Goal: Find specific page/section: Find specific page/section

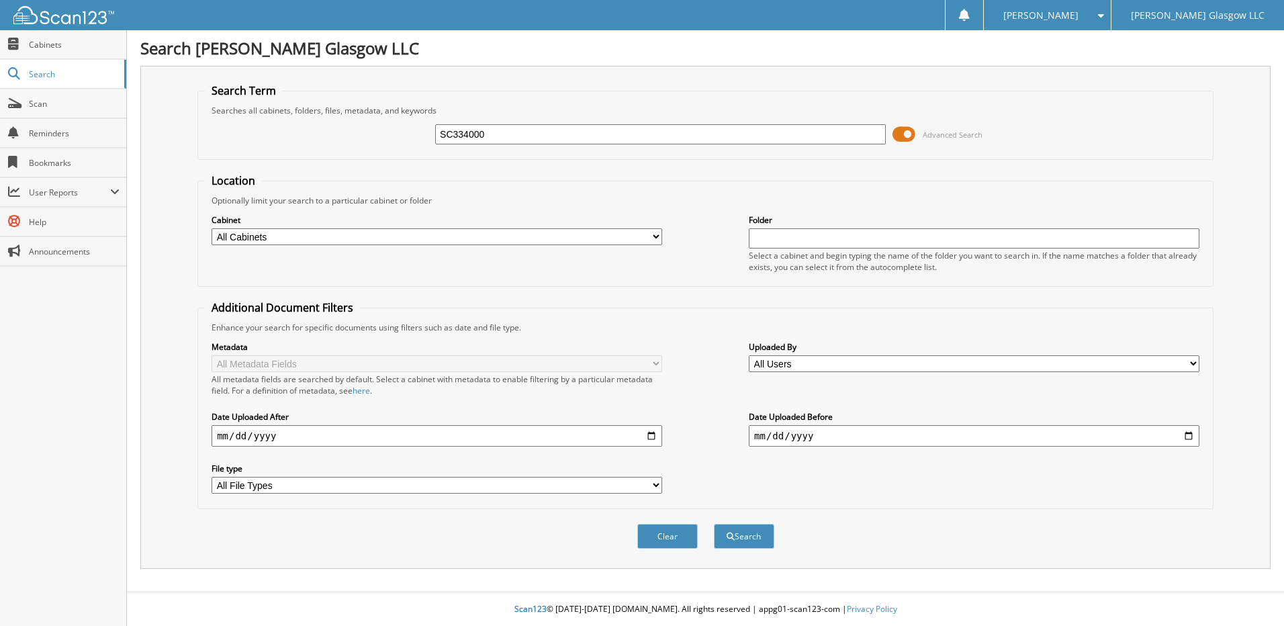
type input "SC334000"
click at [714, 524] on button "Search" at bounding box center [744, 536] width 60 height 25
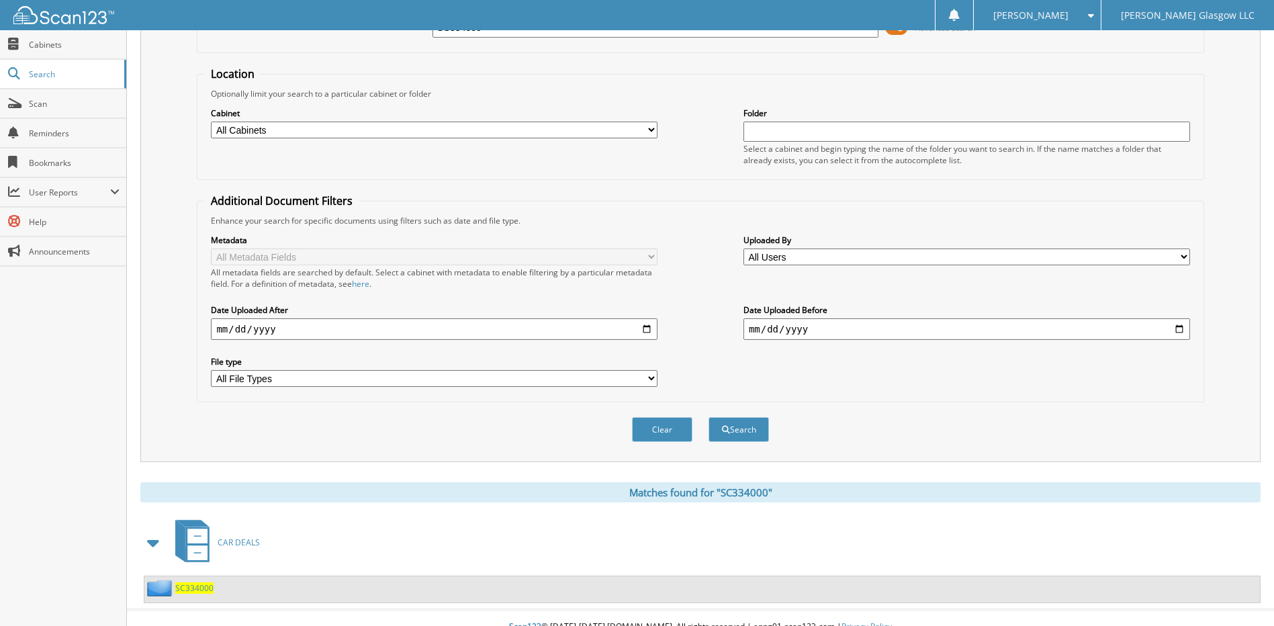
scroll to position [125, 0]
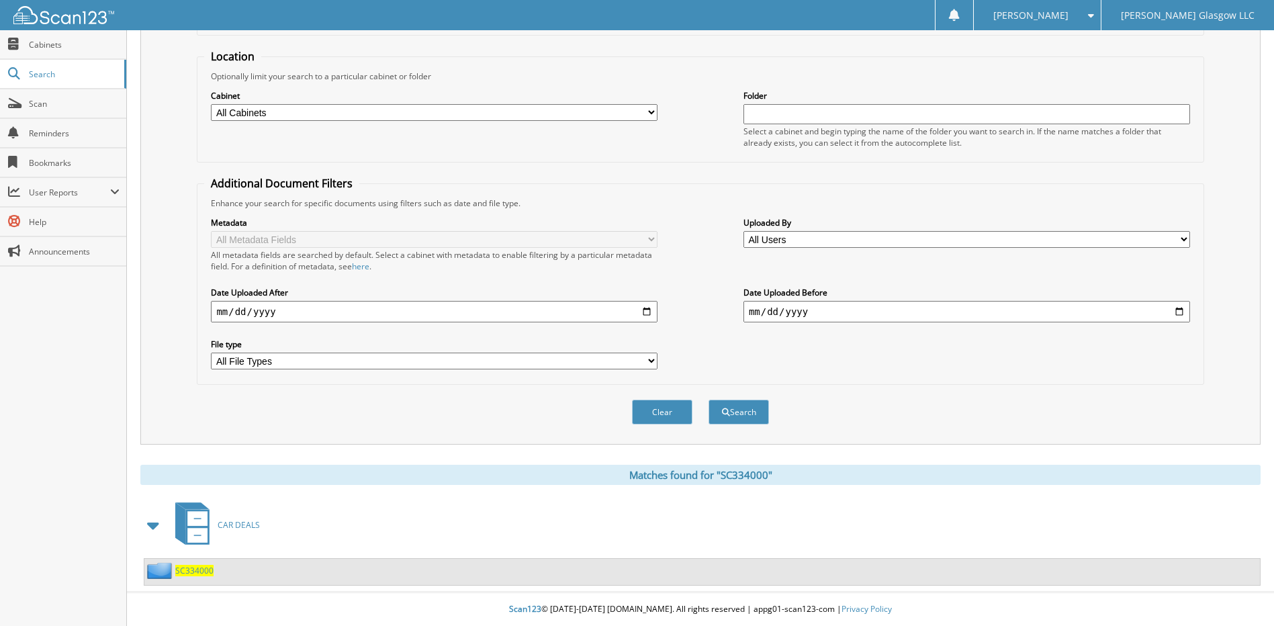
click at [194, 579] on div "SC334000" at bounding box center [702, 572] width 1116 height 26
click at [193, 571] on span "SC334000" at bounding box center [194, 570] width 38 height 11
